Goal: Task Accomplishment & Management: Use online tool/utility

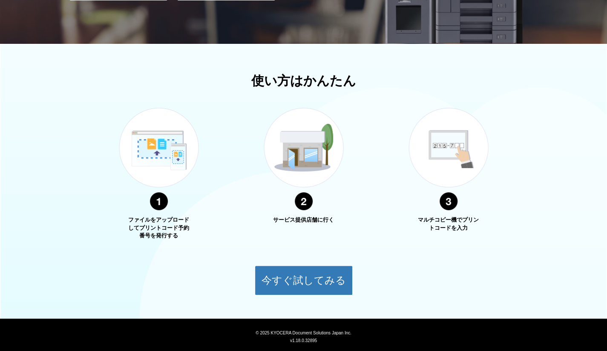
scroll to position [253, 0]
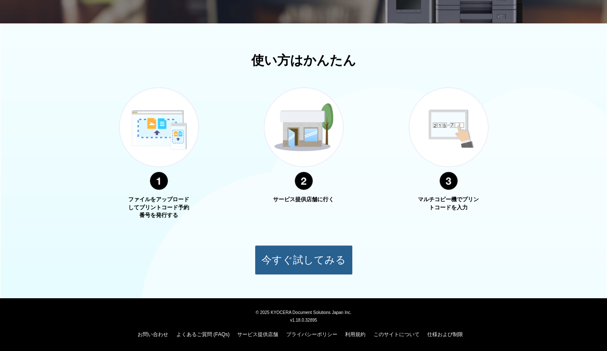
click at [292, 259] on button "今すぐ試してみる" at bounding box center [304, 260] width 98 height 30
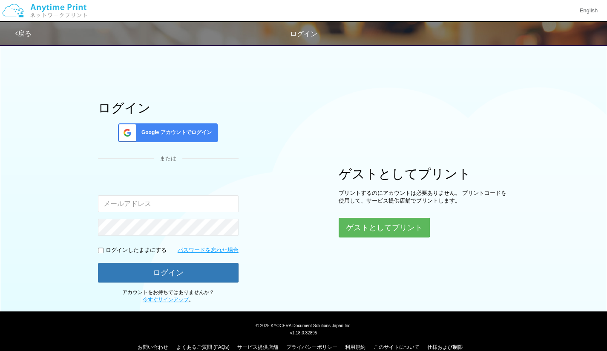
click at [172, 130] on span "Google アカウントでログイン" at bounding box center [175, 132] width 74 height 7
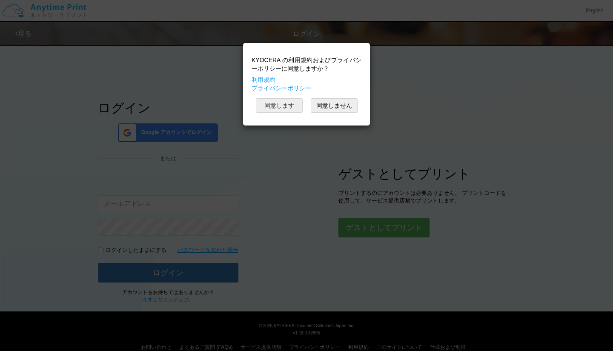
click at [272, 103] on button "同意します" at bounding box center [279, 105] width 47 height 14
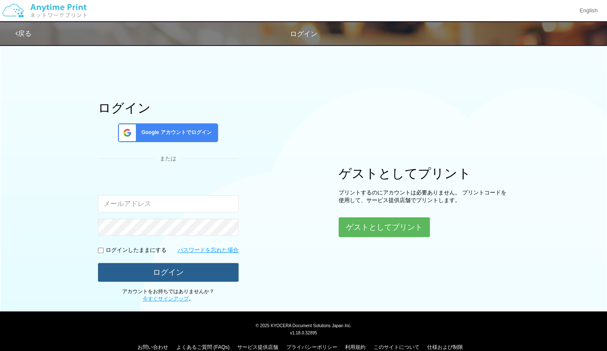
click at [226, 276] on button "ログイン" at bounding box center [168, 272] width 140 height 19
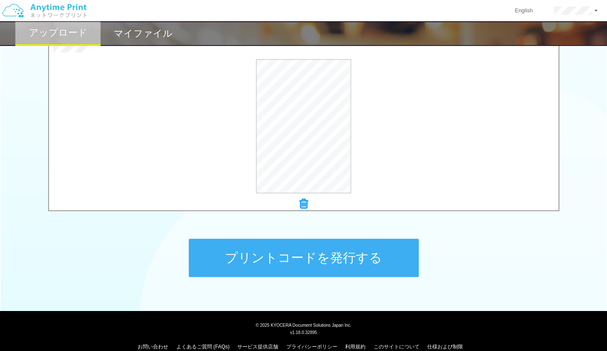
scroll to position [296, 0]
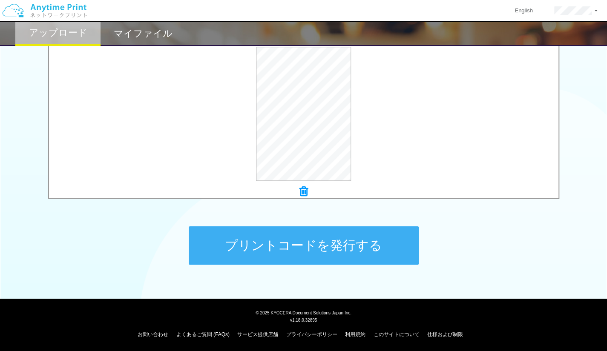
click at [312, 252] on button "プリントコードを発行する" at bounding box center [304, 245] width 230 height 38
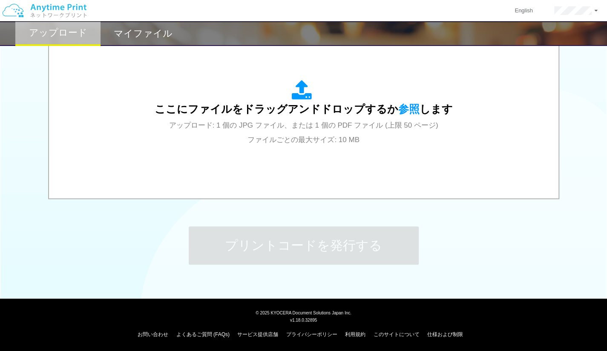
scroll to position [0, 0]
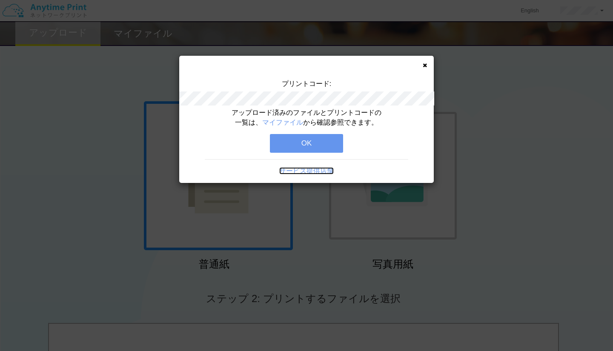
click at [302, 168] on link "サービス提供店舗" at bounding box center [306, 170] width 54 height 7
click at [293, 144] on button "OK" at bounding box center [306, 143] width 73 height 19
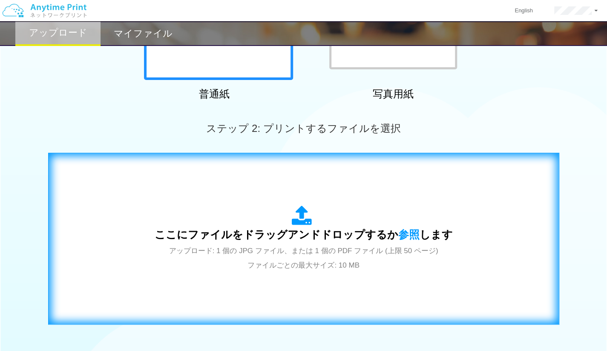
scroll to position [296, 0]
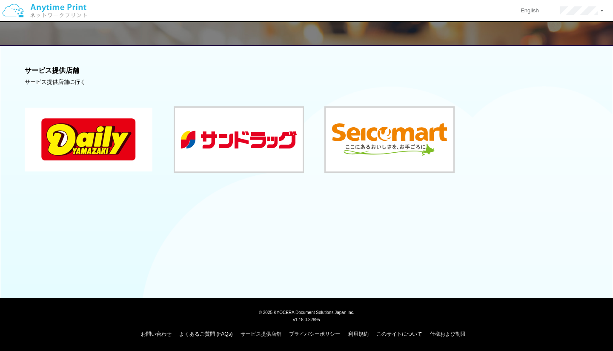
click at [112, 140] on button at bounding box center [89, 140] width 128 height 64
